Goal: Book appointment/travel/reservation

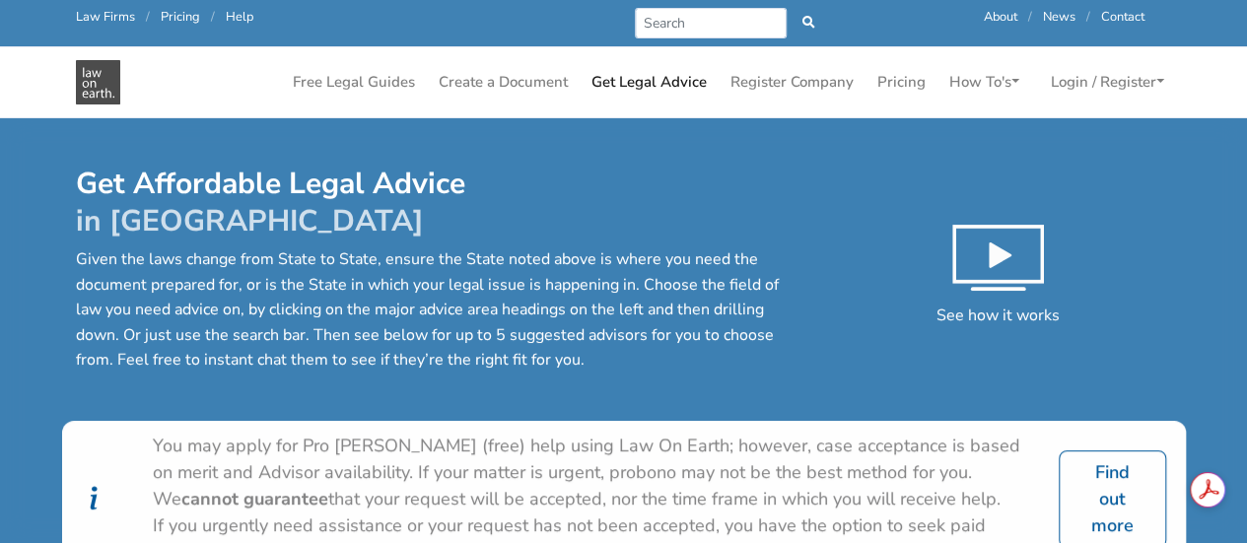
click at [627, 273] on p "Given the laws change from State to State, ensure the State noted above is wher…" at bounding box center [437, 310] width 722 height 126
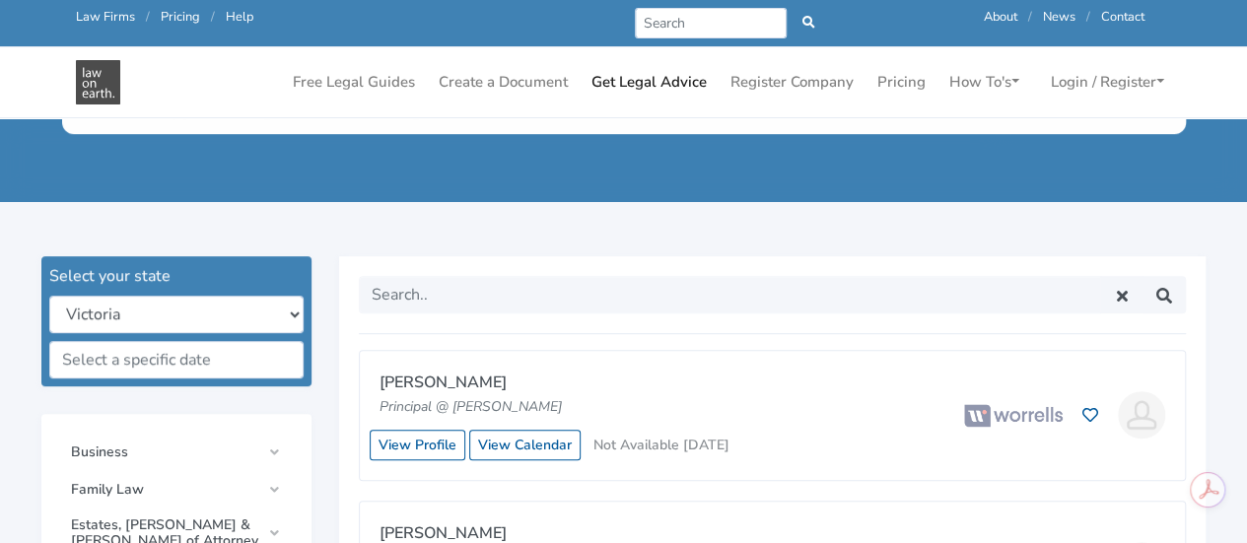
scroll to position [552, 0]
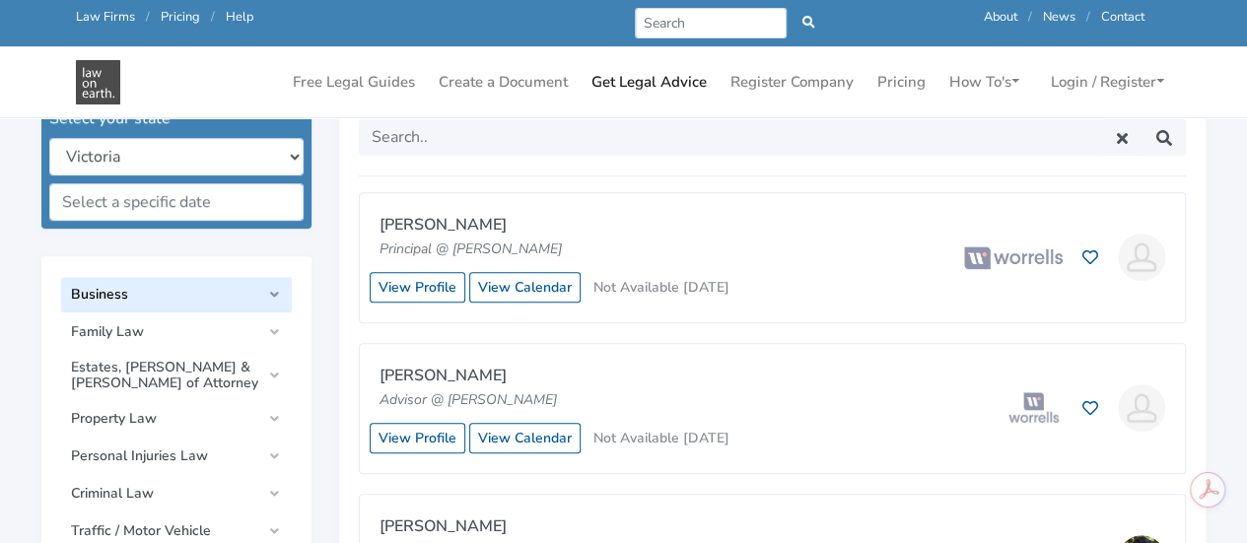
click at [223, 289] on span "Business" at bounding box center [165, 295] width 189 height 16
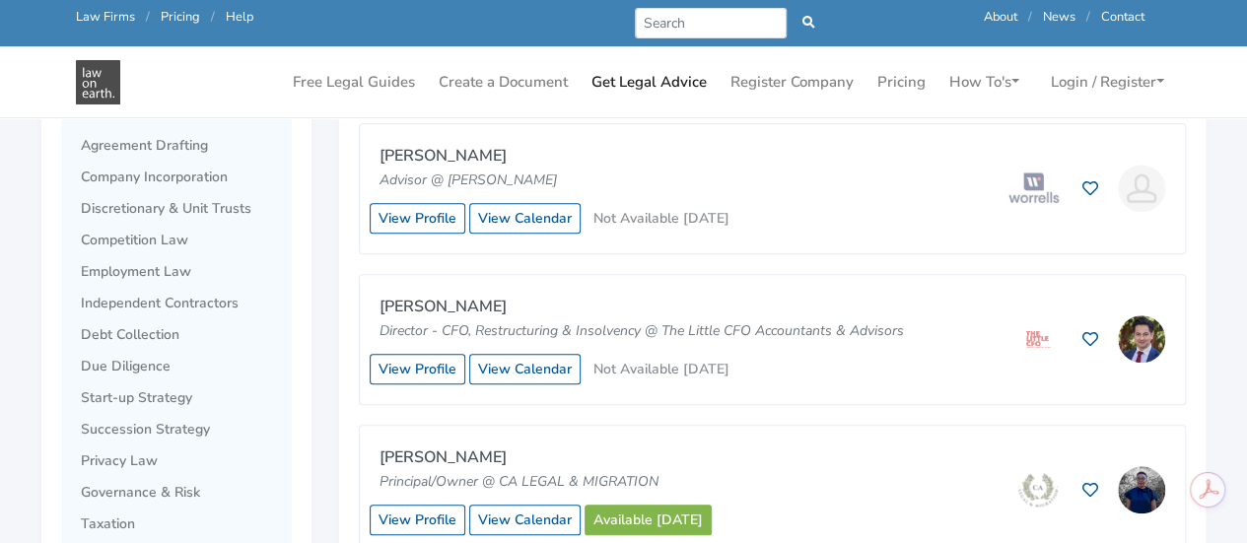
scroll to position [789, 0]
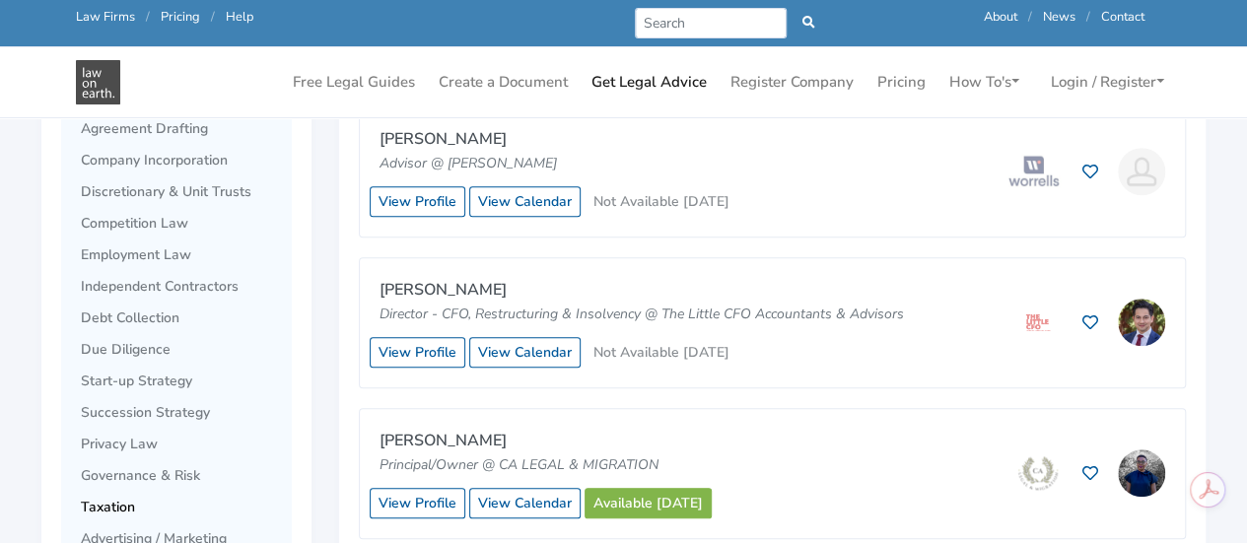
click at [166, 508] on span "Taxation" at bounding box center [181, 508] width 201 height 16
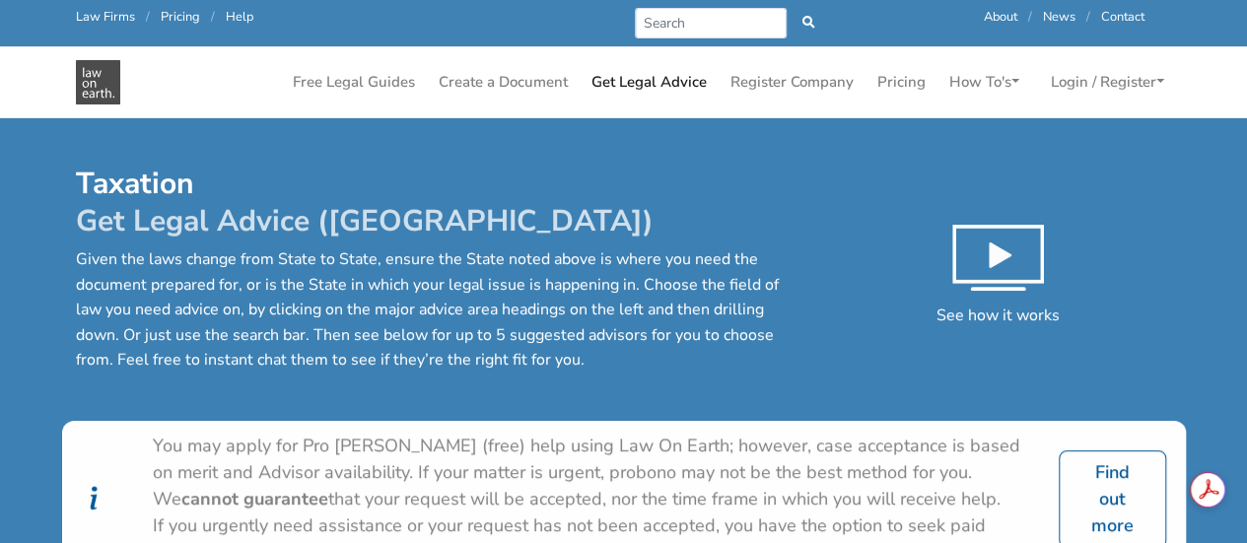
click at [603, 305] on p "Given the laws change from State to State, ensure the State noted above is wher…" at bounding box center [437, 310] width 722 height 126
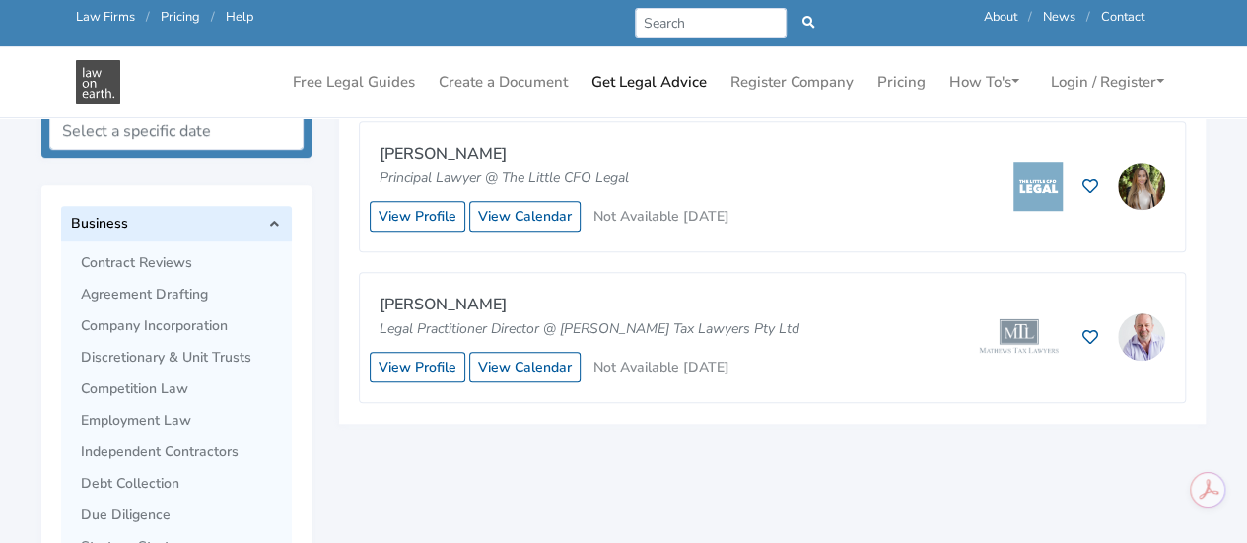
scroll to position [631, 0]
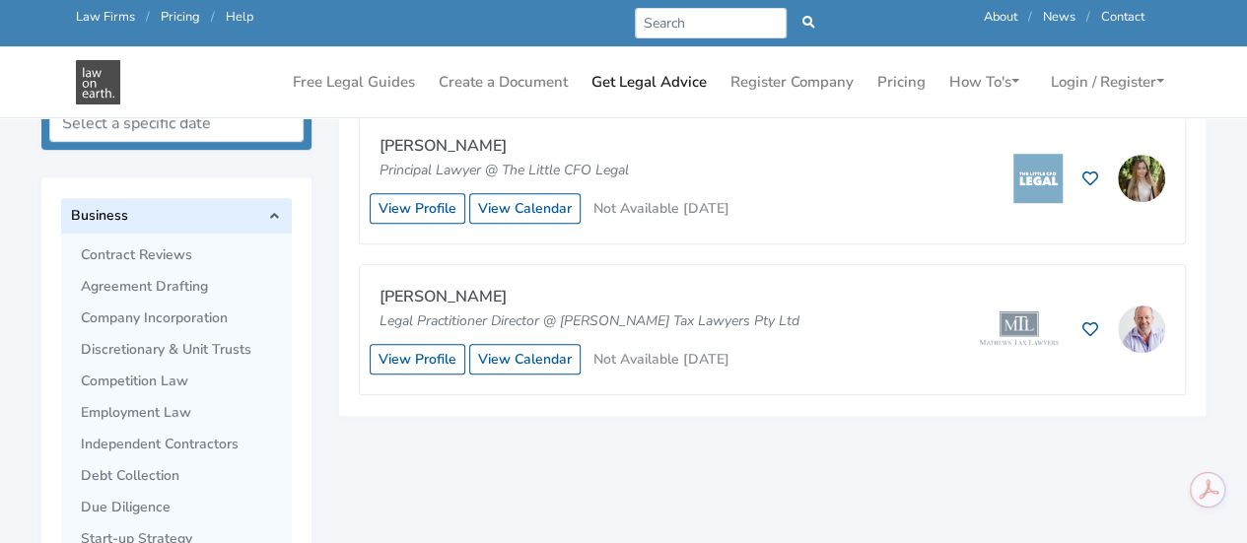
click at [521, 226] on div "[PERSON_NAME] Principal Lawyer @ The Little CFO Legal View Profile View Calenda…" at bounding box center [772, 178] width 825 height 129
click at [521, 216] on link "View Calendar" at bounding box center [524, 208] width 111 height 31
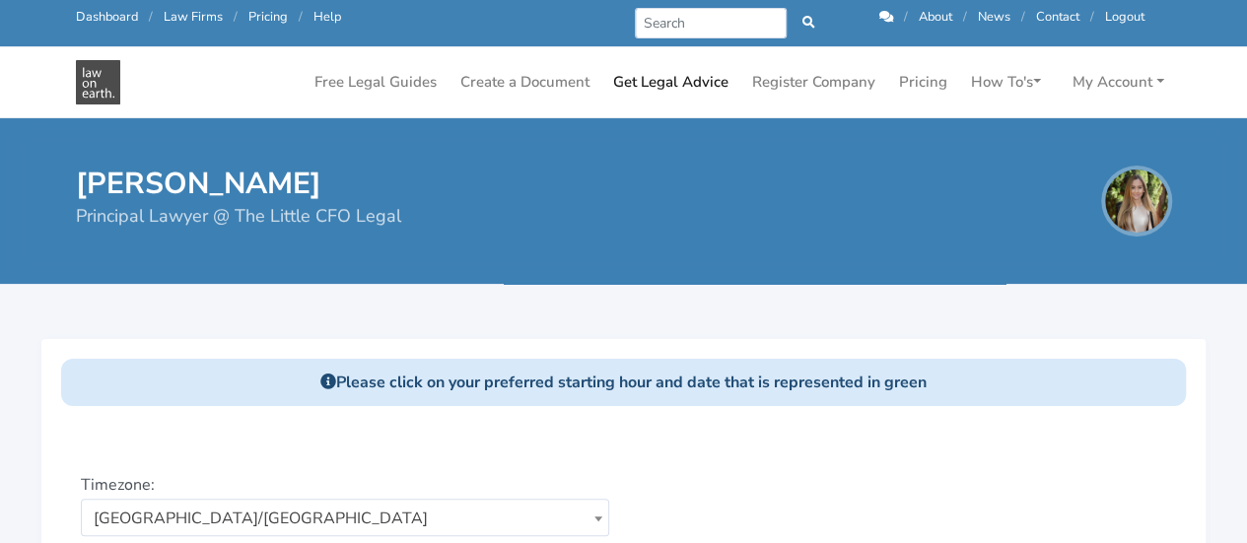
scroll to position [439, 0]
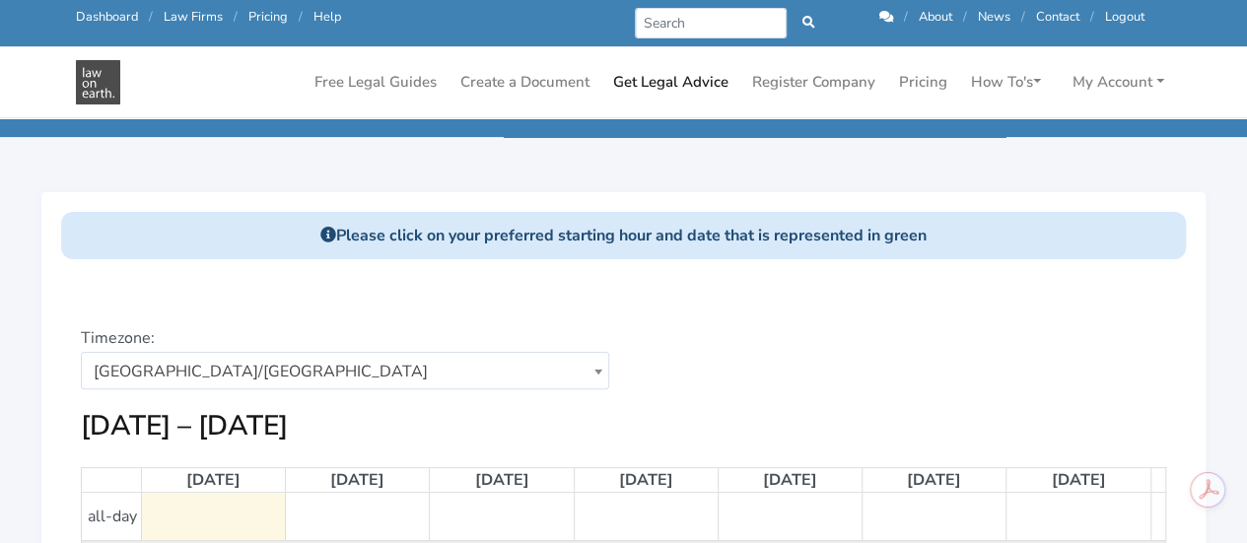
scroll to position [0, 0]
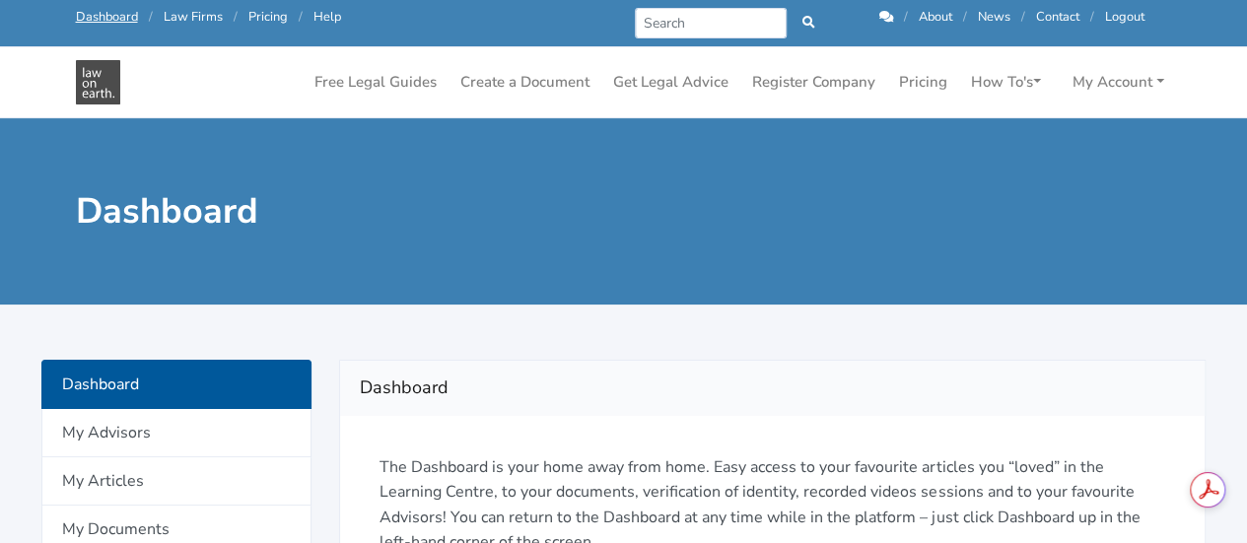
click at [481, 378] on h2 "Dashboard" at bounding box center [772, 389] width 825 height 32
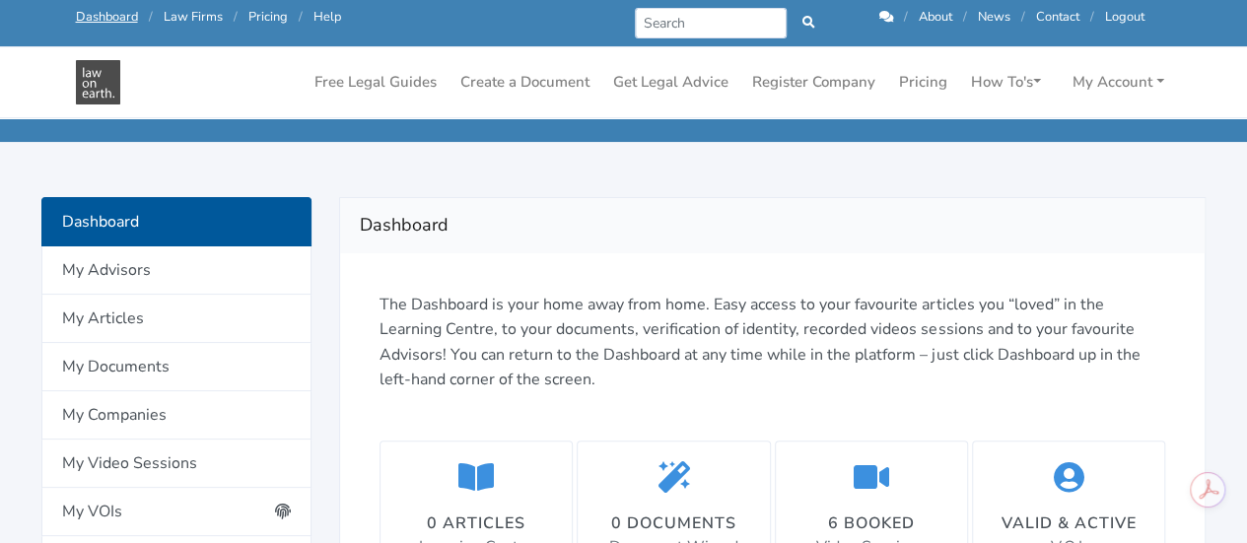
scroll to position [118, 0]
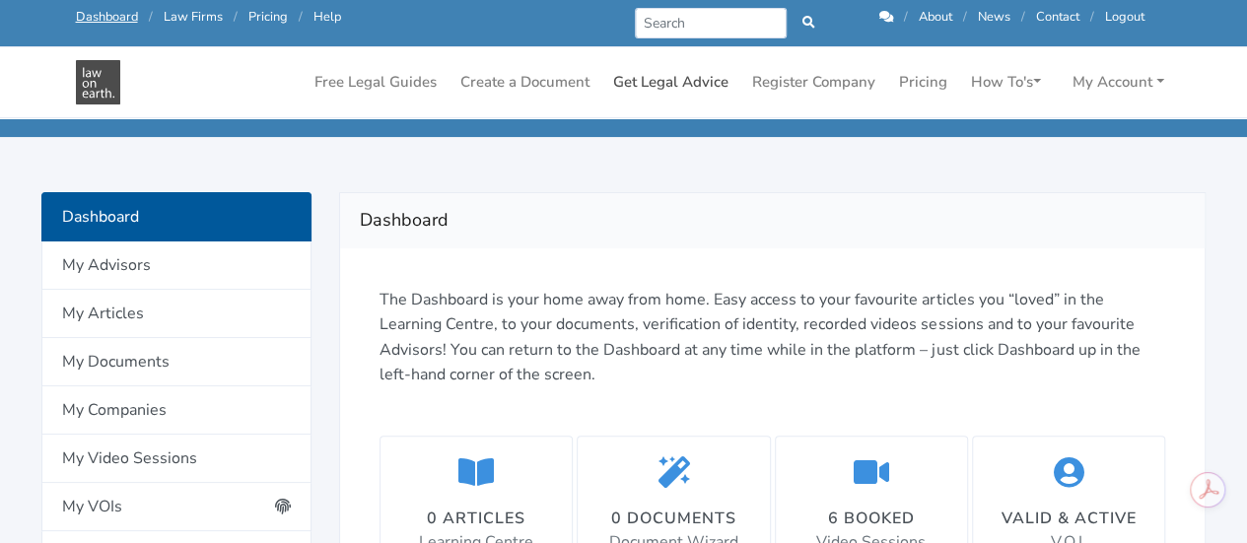
click at [696, 76] on link "Get Legal Advice" at bounding box center [670, 82] width 131 height 38
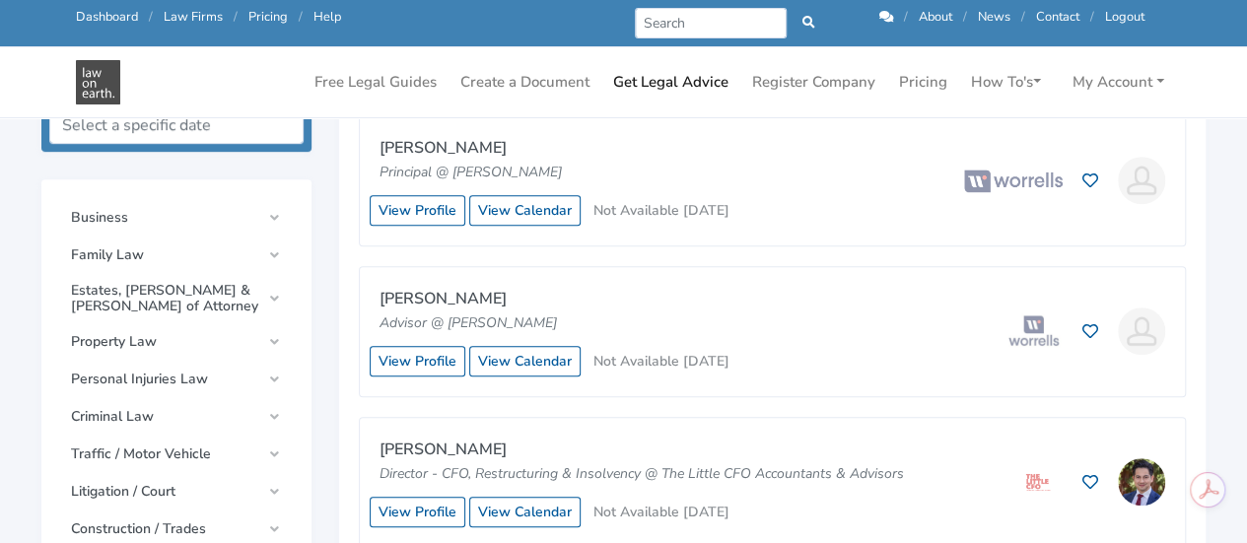
scroll to position [631, 0]
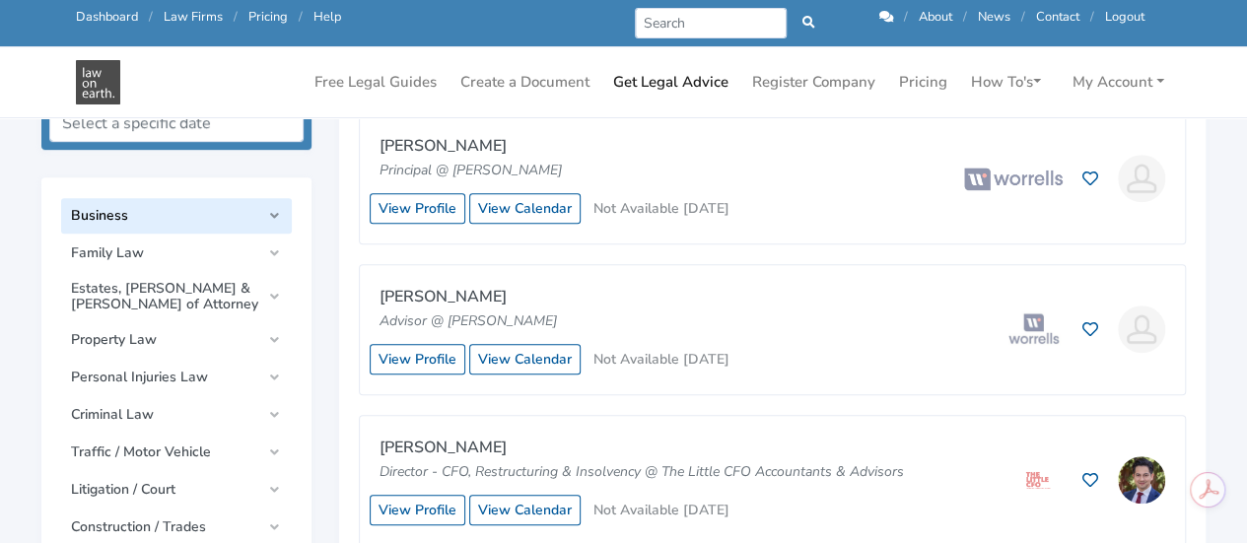
click at [262, 207] on link "Business" at bounding box center [176, 215] width 231 height 35
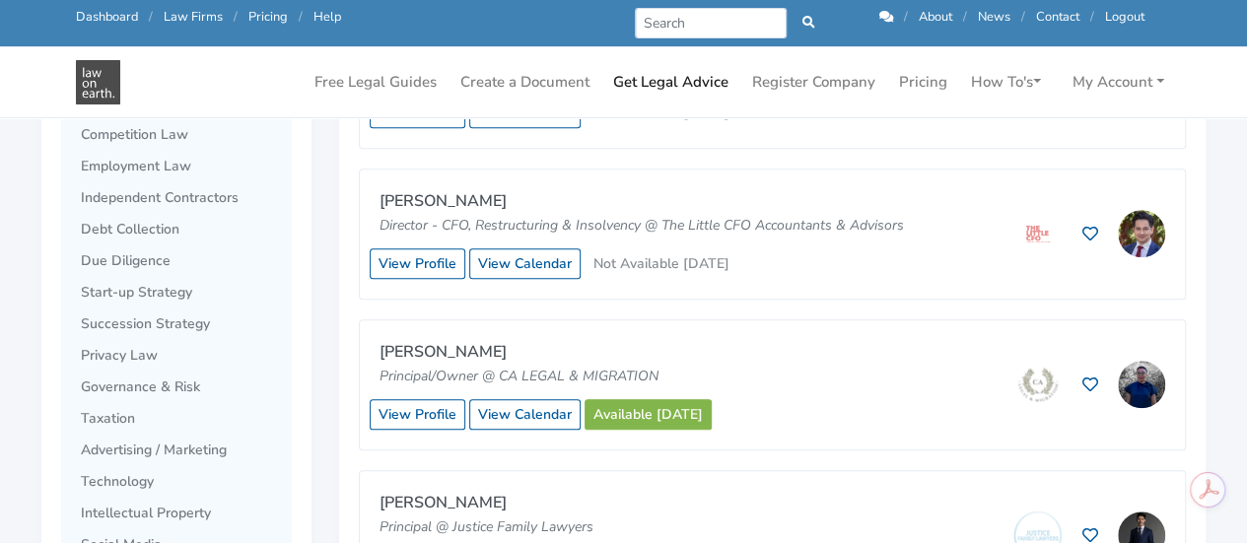
scroll to position [907, 0]
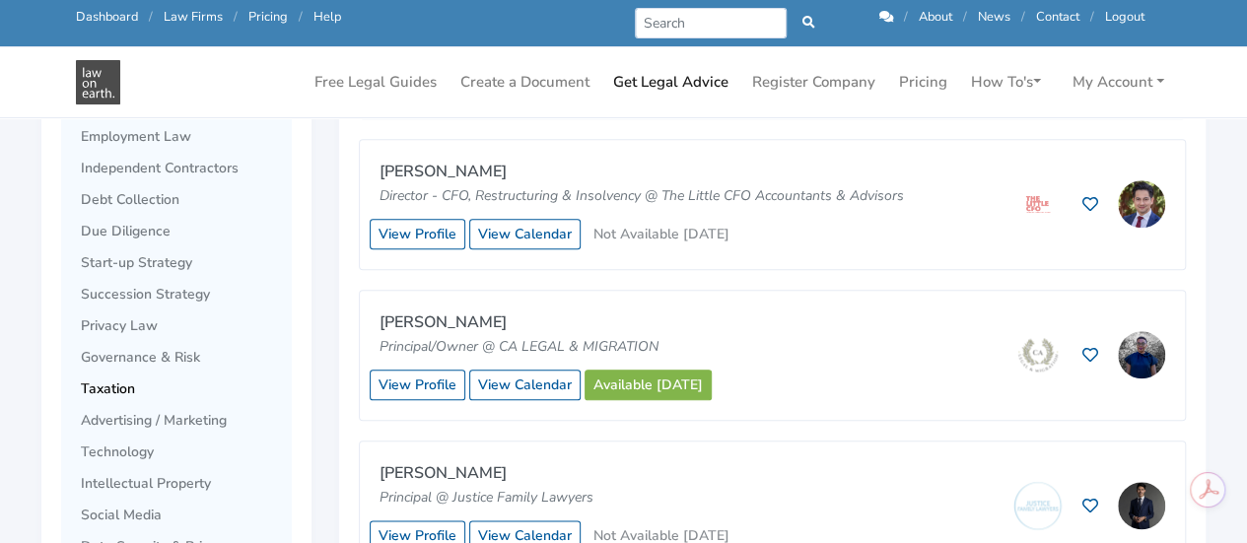
click at [97, 388] on span "Taxation" at bounding box center [181, 390] width 201 height 16
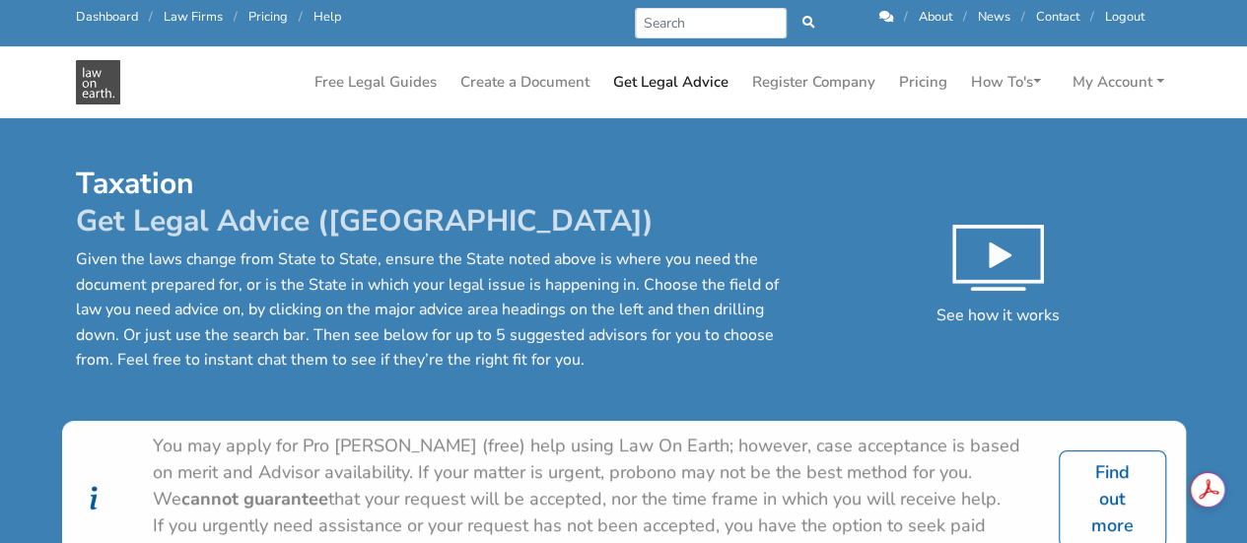
click at [724, 386] on div "Taxation Get Legal Advice ([GEOGRAPHIC_DATA]) Given the laws change from State …" at bounding box center [624, 293] width 1124 height 255
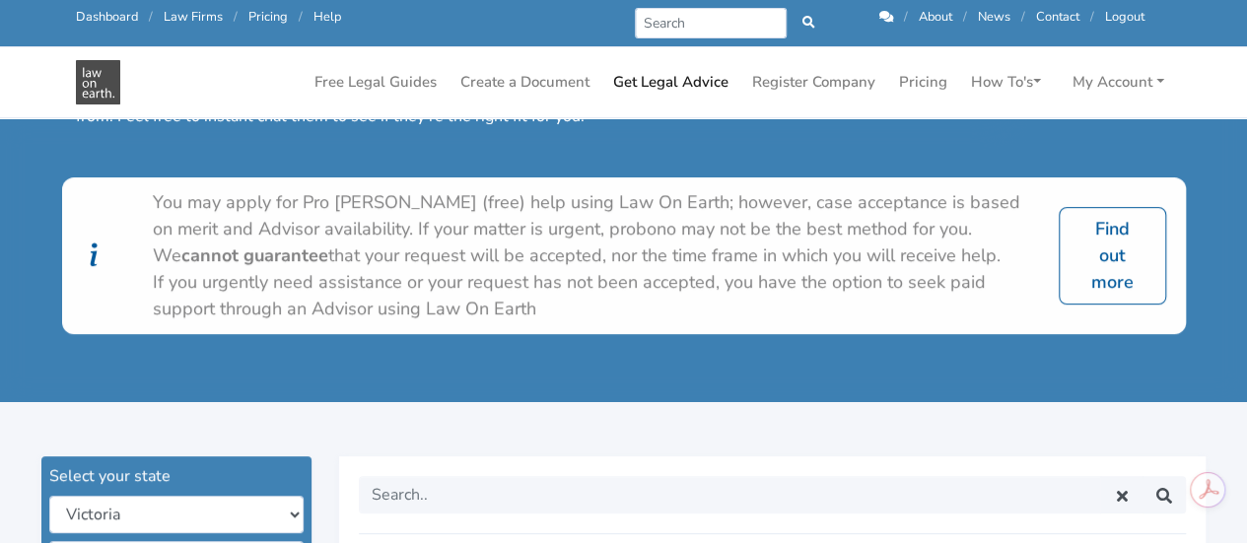
scroll to position [197, 0]
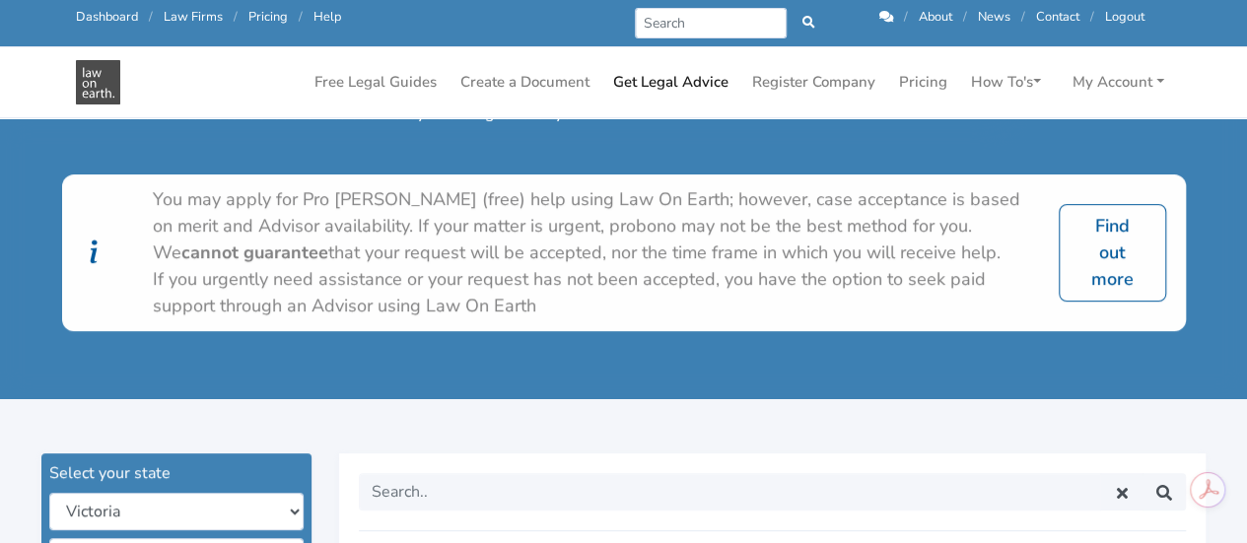
click at [845, 354] on div "You may apply for Pro Bono (free) help using Law On Earth; however, case accept…" at bounding box center [624, 284] width 1124 height 220
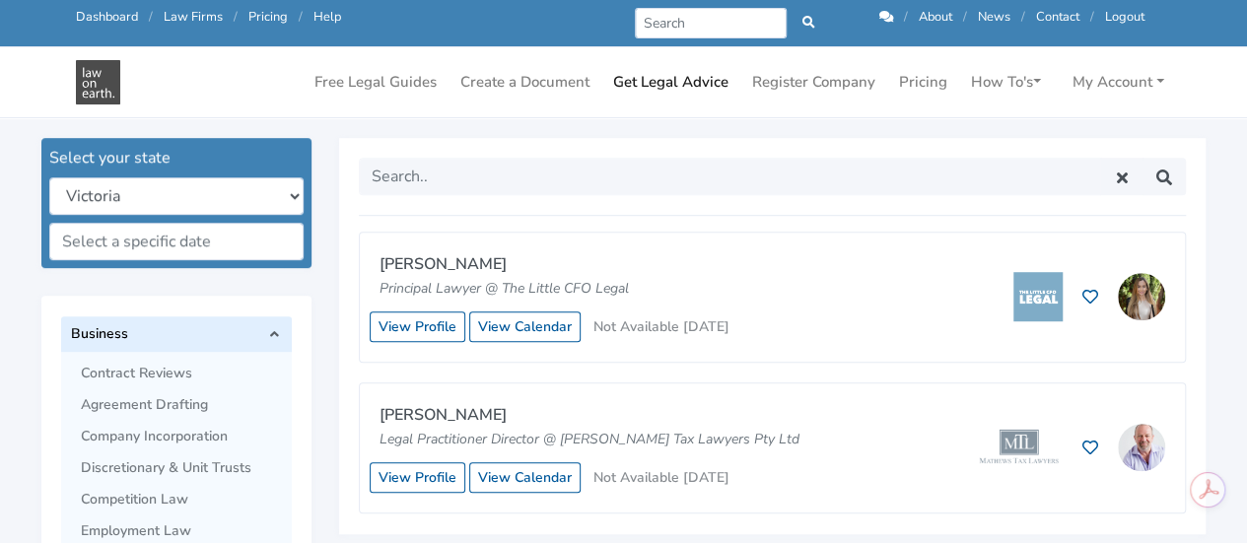
scroll to position [552, 0]
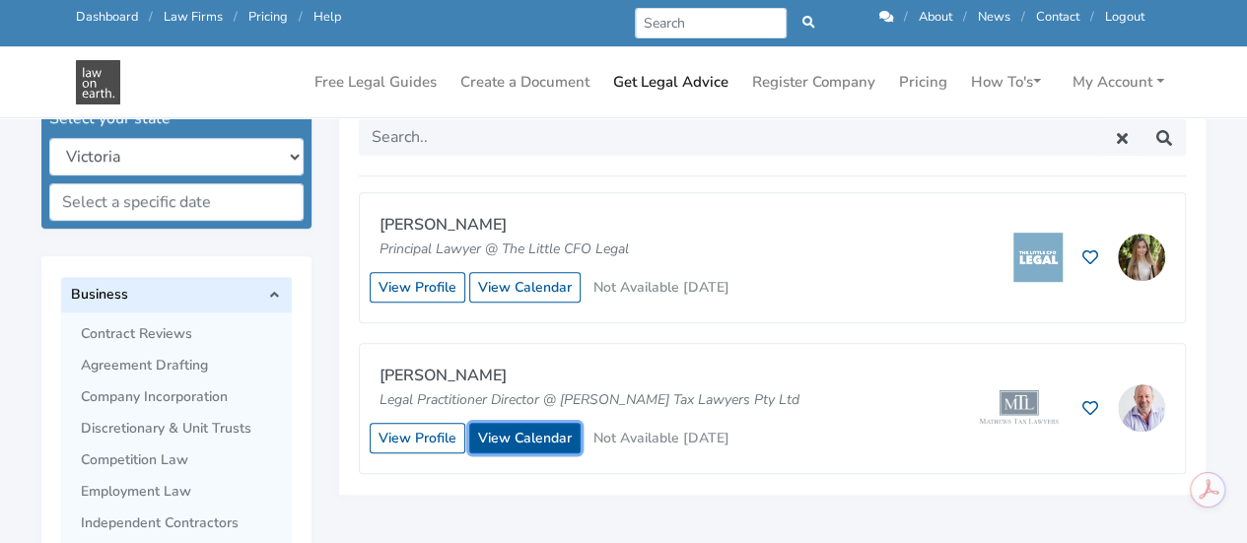
click at [530, 428] on link "View Calendar" at bounding box center [524, 438] width 111 height 31
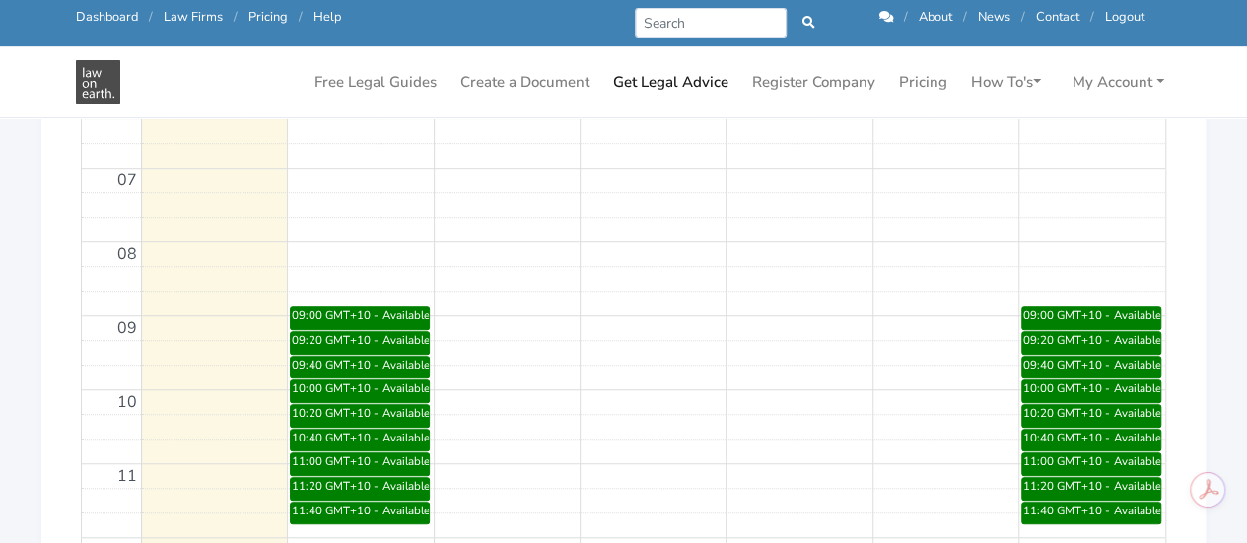
scroll to position [77, 0]
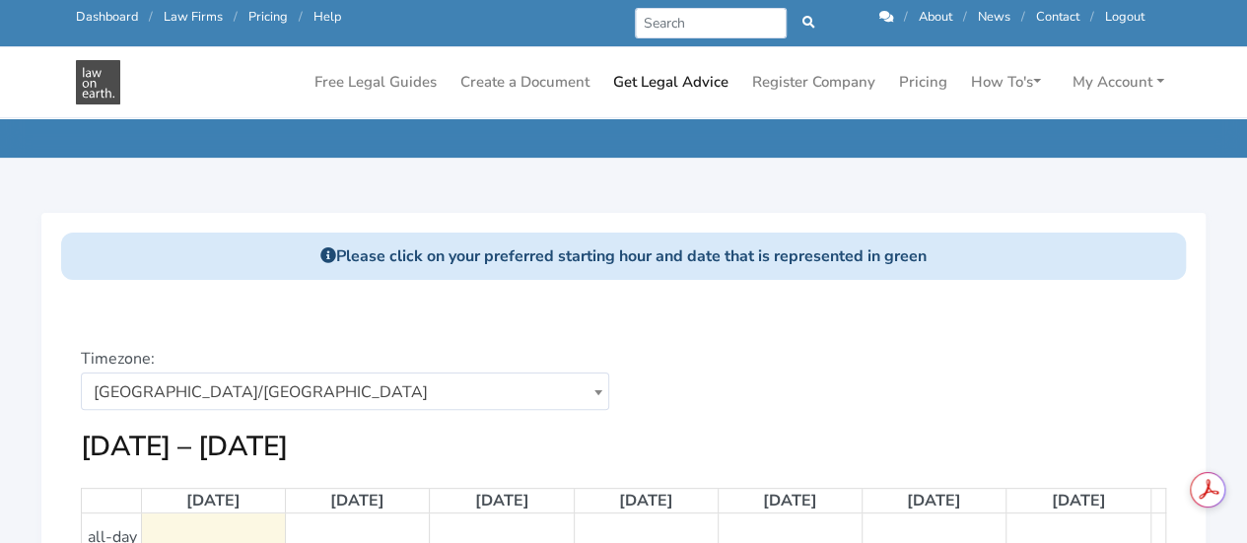
click at [802, 360] on div "Choose a date: [DATE]" at bounding box center [902, 388] width 557 height 83
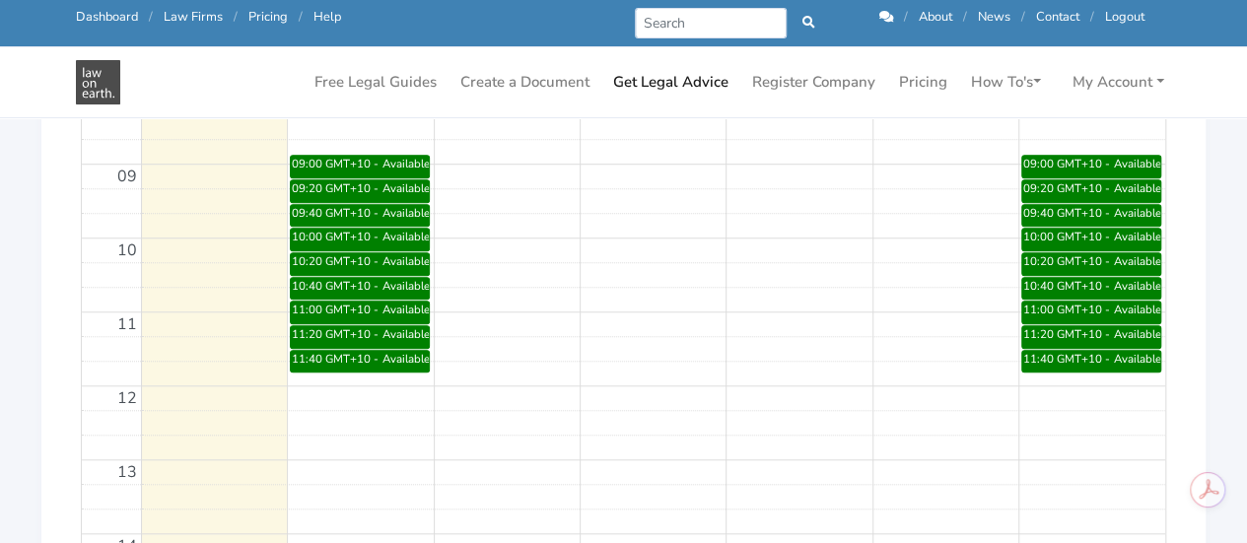
scroll to position [708, 0]
